Goal: Task Accomplishment & Management: Manage account settings

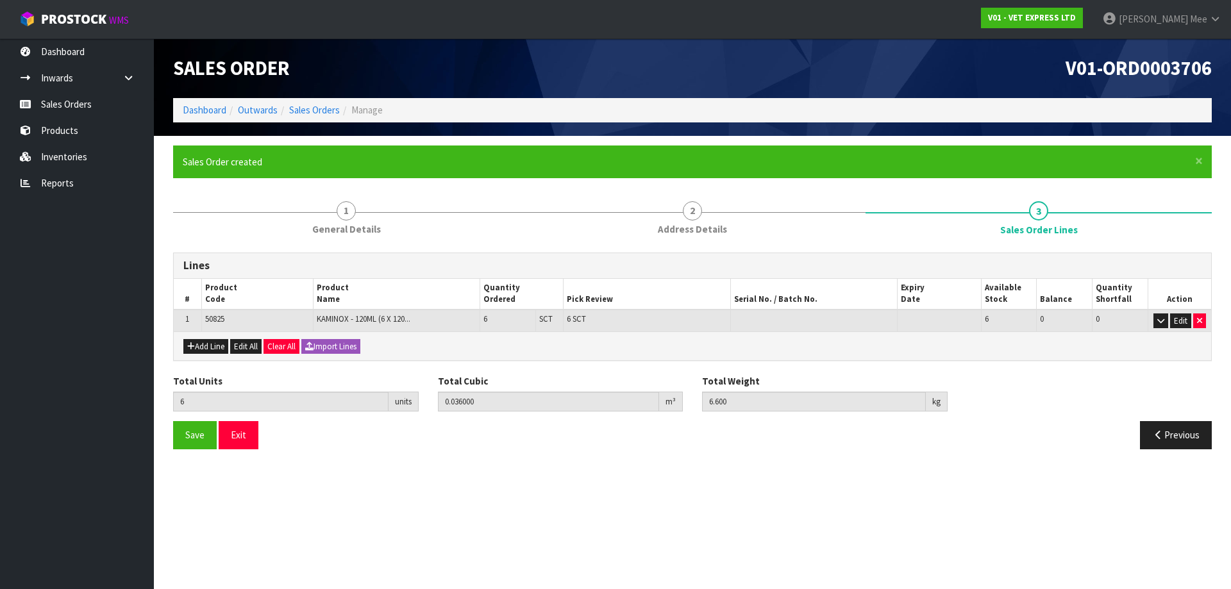
click at [661, 485] on section "Edit Sales Order V01-ORD0003706 Dashboard Outwards Sales Orders Manage Sales Or…" at bounding box center [615, 294] width 1231 height 589
click at [44, 109] on link "Sales Orders" at bounding box center [77, 104] width 154 height 26
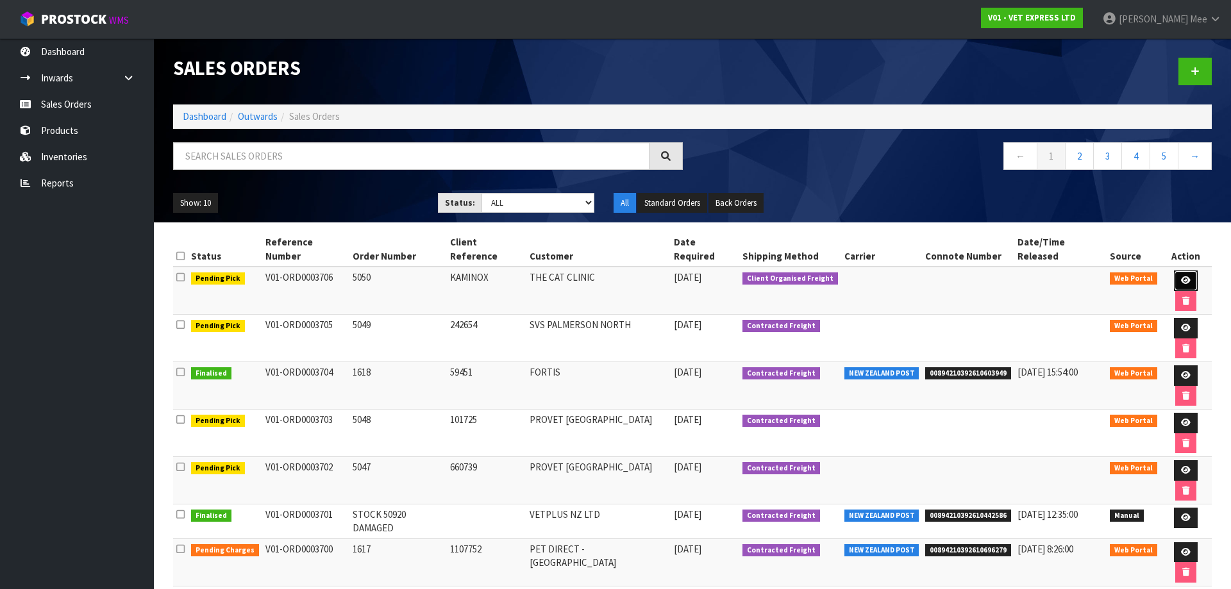
click at [1181, 276] on icon at bounding box center [1186, 280] width 10 height 8
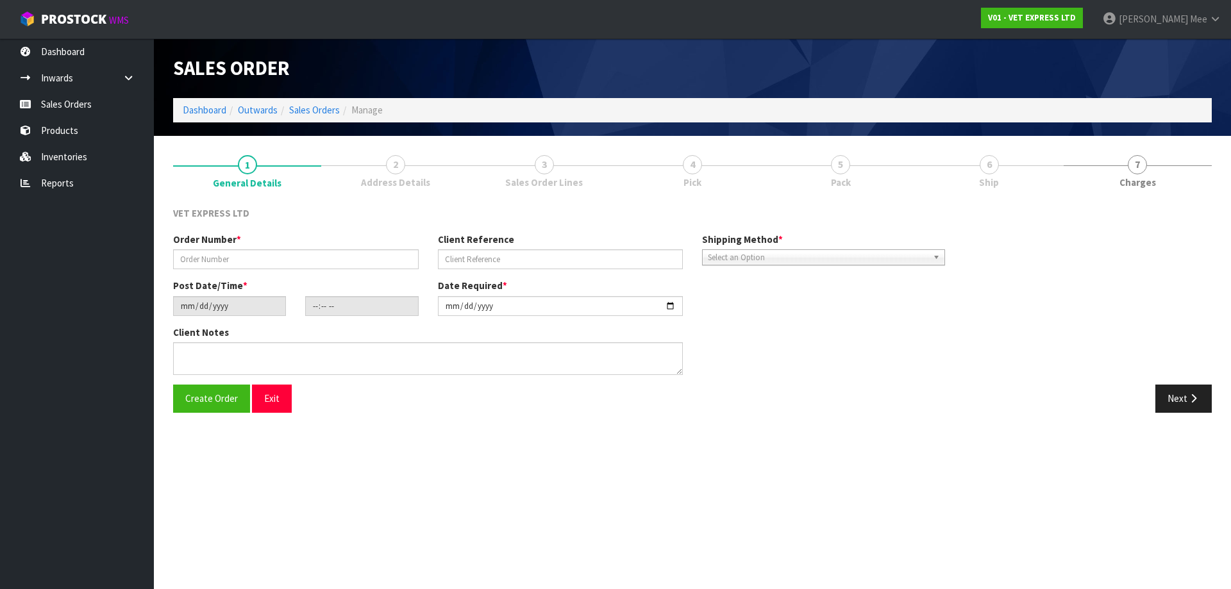
type input "5050"
type input "KAMINOX"
type input "[DATE]"
type input "10:31:00.000"
type input "[DATE]"
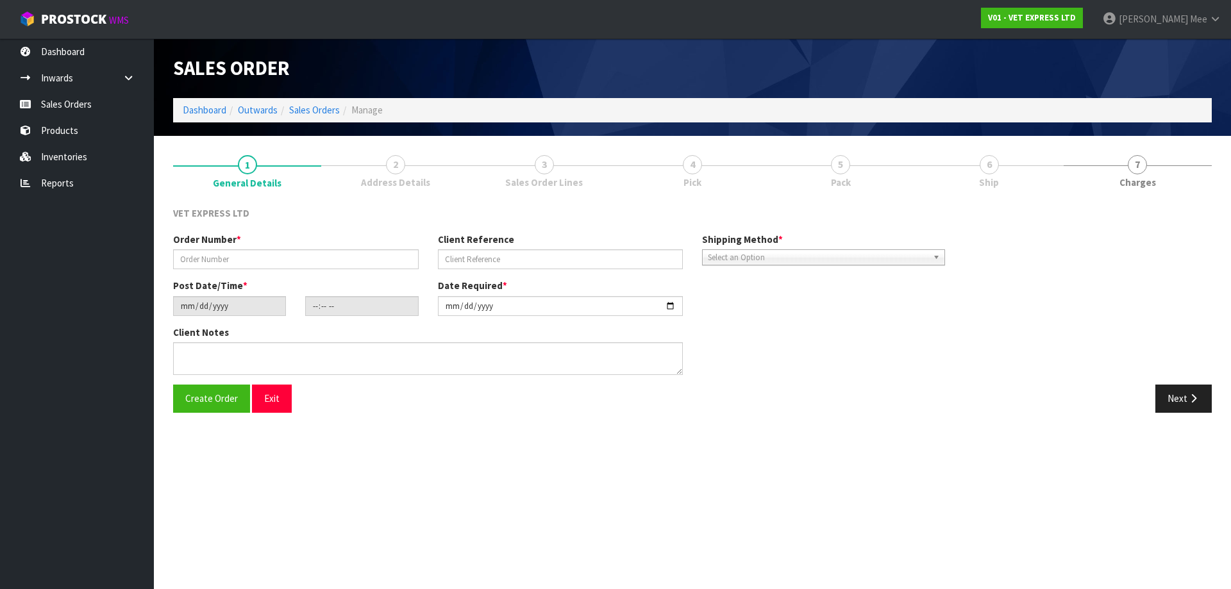
type textarea "PLEASE ATTACH INVOICE AND PERMIT TO OUTSIDE OF PACKAGE. EIF WILL CONTACT WITH L…"
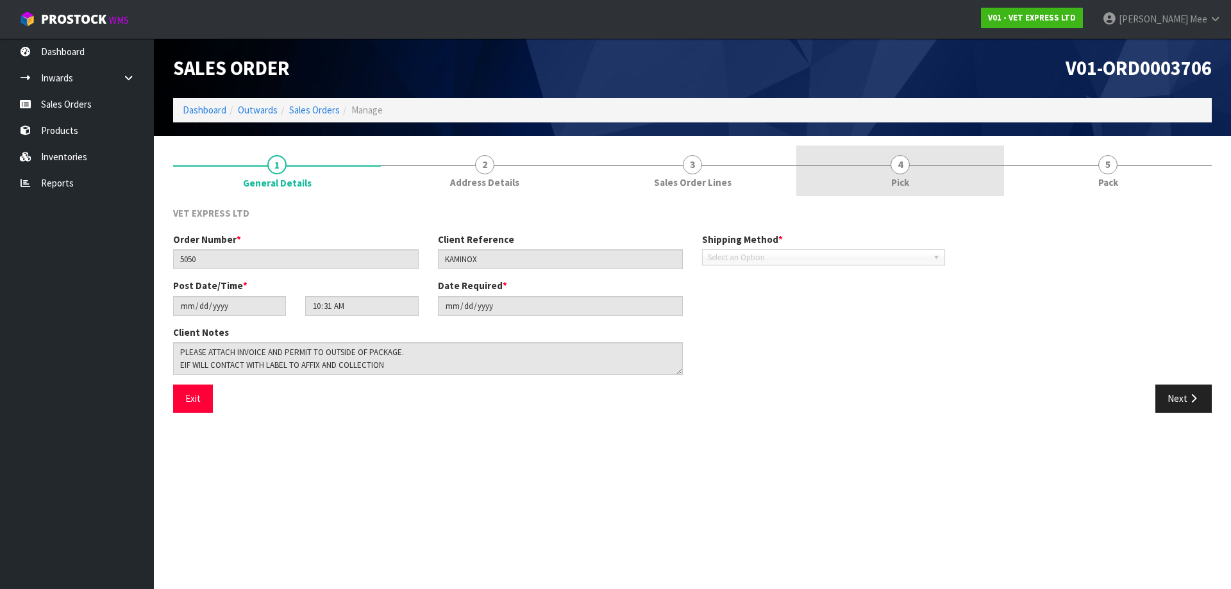
click at [896, 185] on span "Pick" at bounding box center [901, 182] width 18 height 13
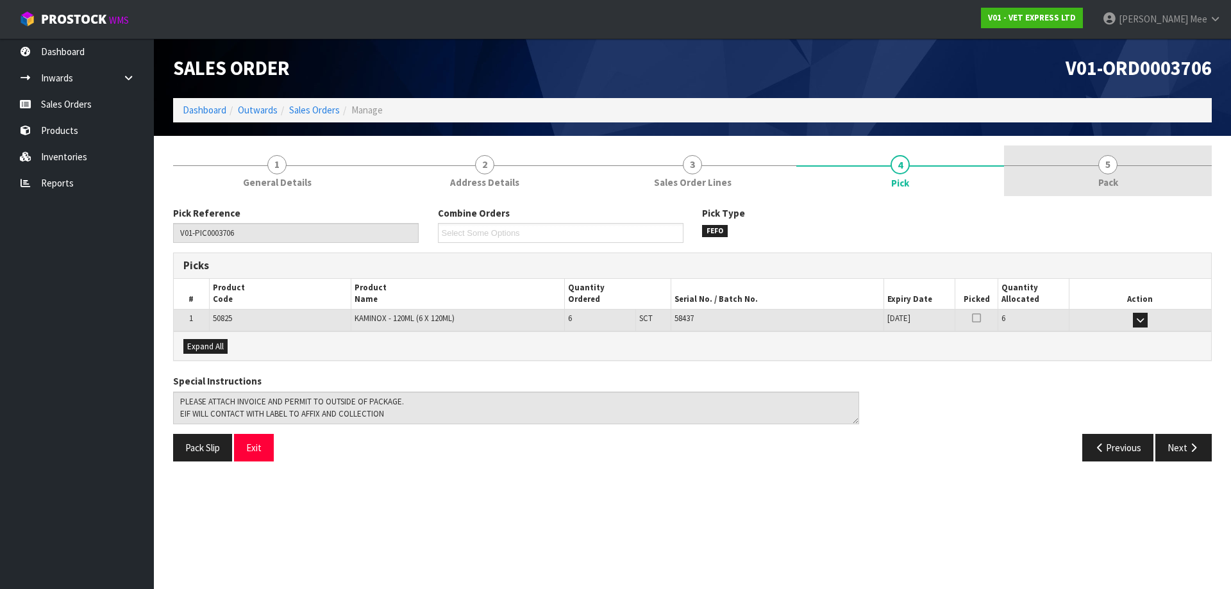
click at [1097, 185] on link "5 Pack" at bounding box center [1108, 171] width 208 height 51
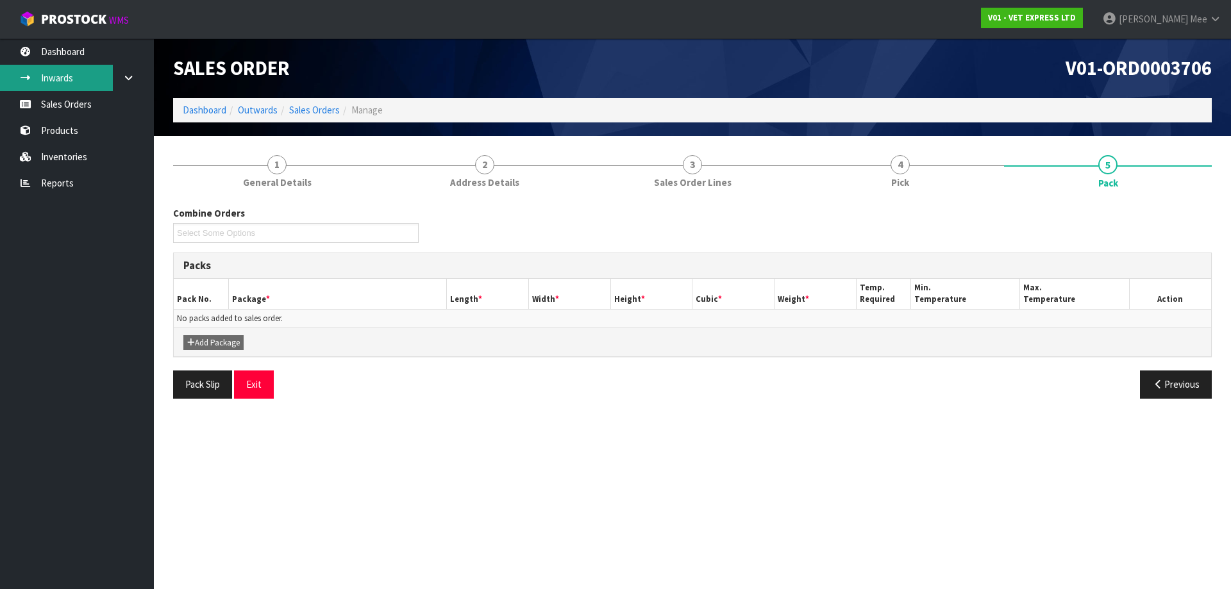
click at [48, 78] on link "Inwards" at bounding box center [77, 78] width 154 height 26
